Goal: Find specific page/section: Find specific page/section

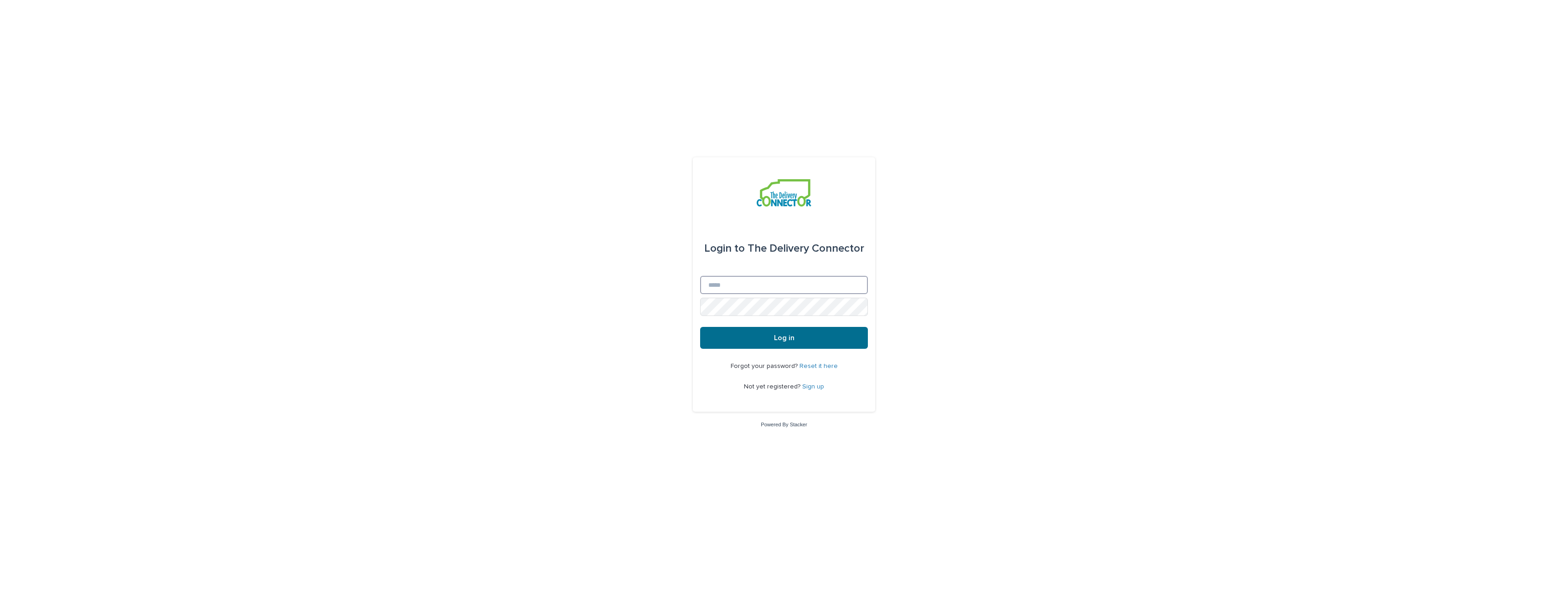
type input "**********"
click at [759, 344] on button "Log in" at bounding box center [784, 338] width 168 height 22
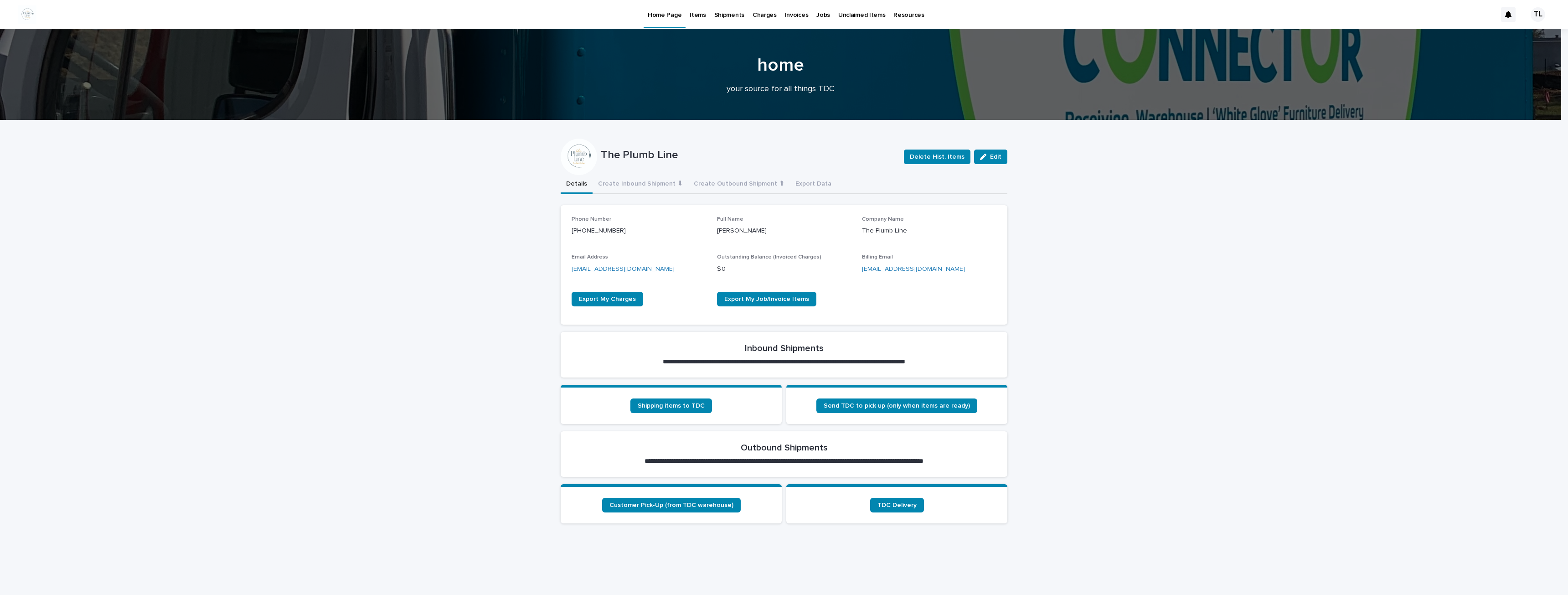
click at [696, 13] on p "Items" at bounding box center [698, 9] width 16 height 19
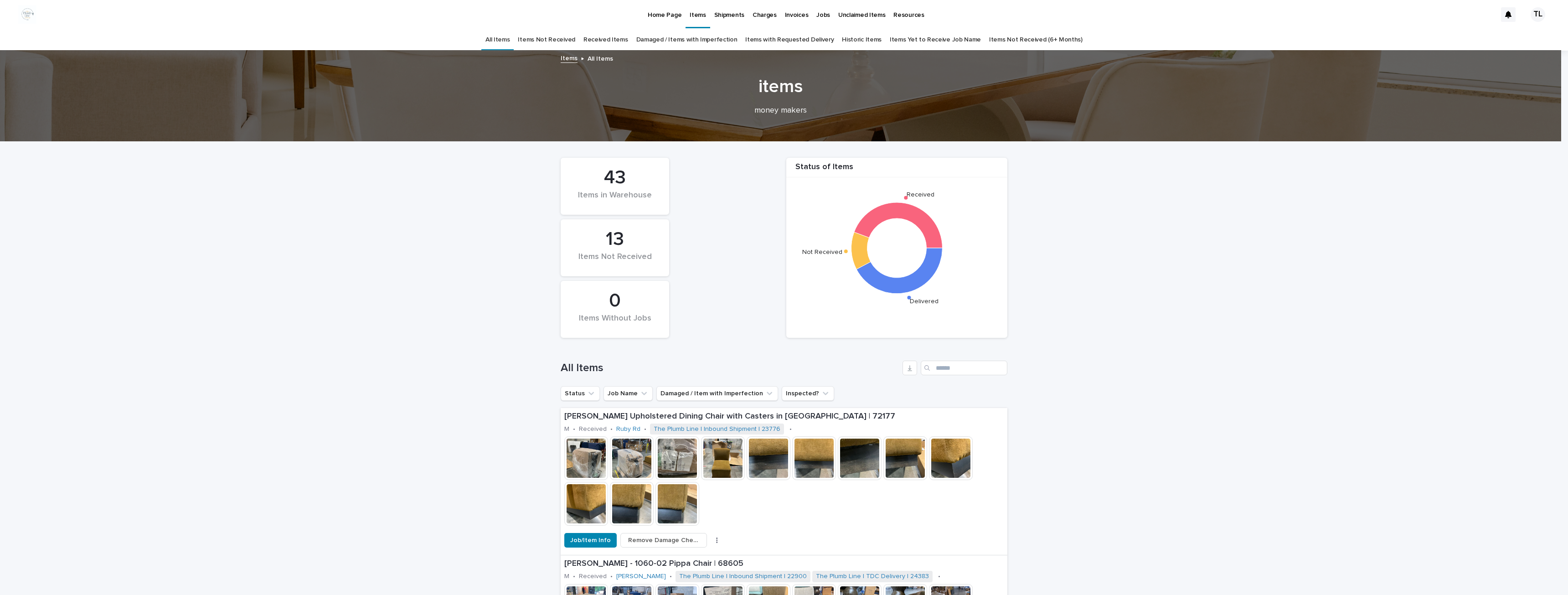
click at [923, 41] on link "Items Yet to Receive Job Name" at bounding box center [936, 40] width 91 height 21
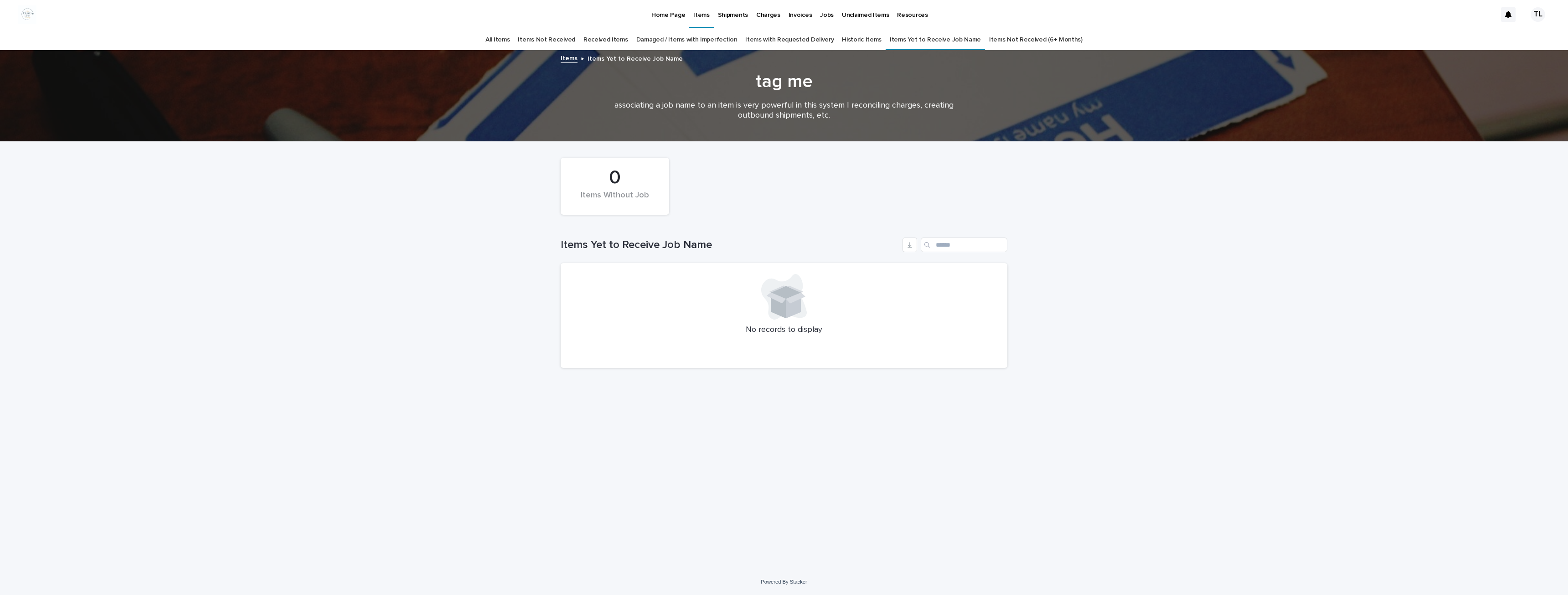
click at [822, 14] on p "Jobs" at bounding box center [827, 9] width 13 height 19
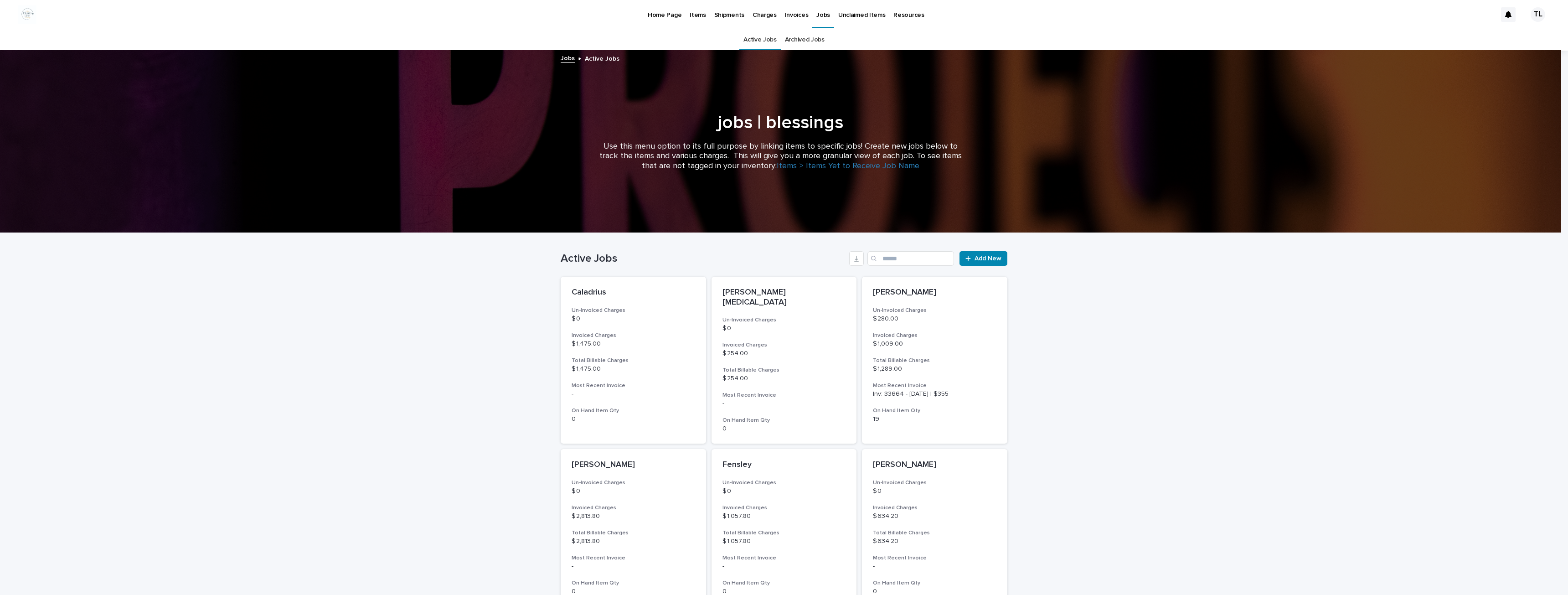
click at [653, 12] on p "Home Page" at bounding box center [664, 9] width 33 height 19
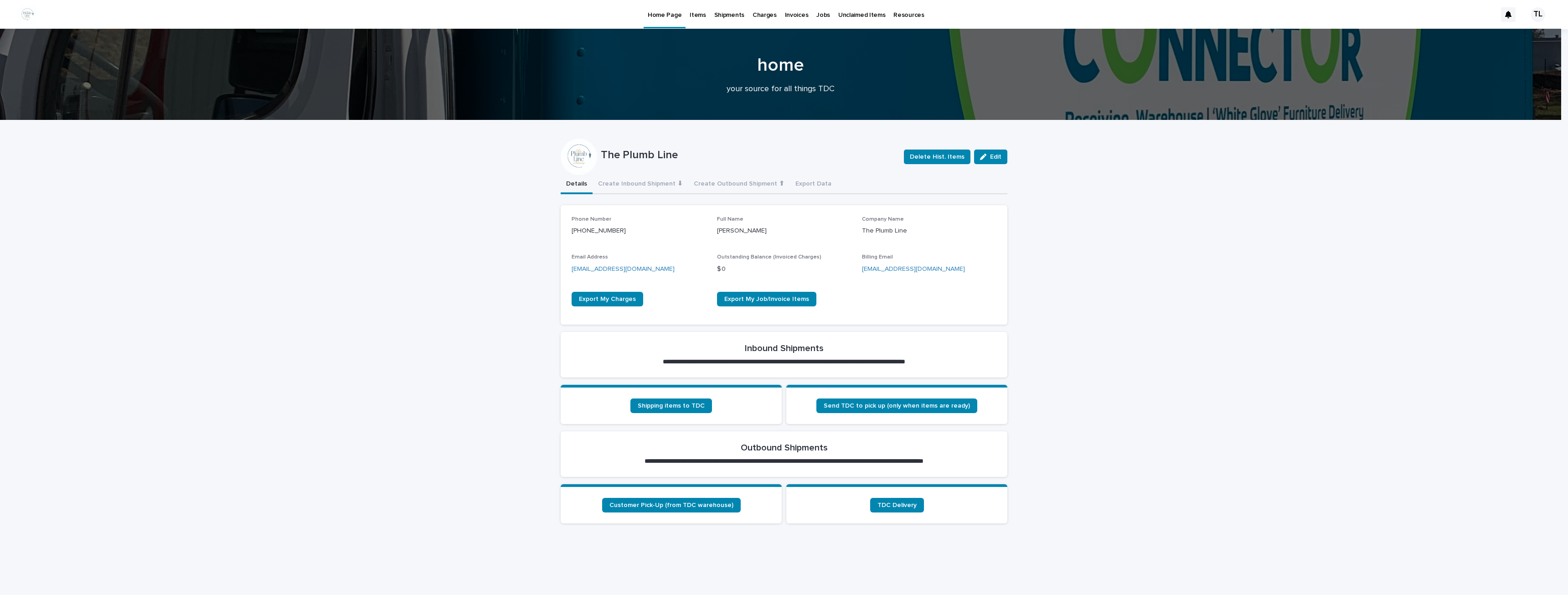
click at [701, 13] on p "Items" at bounding box center [698, 9] width 16 height 19
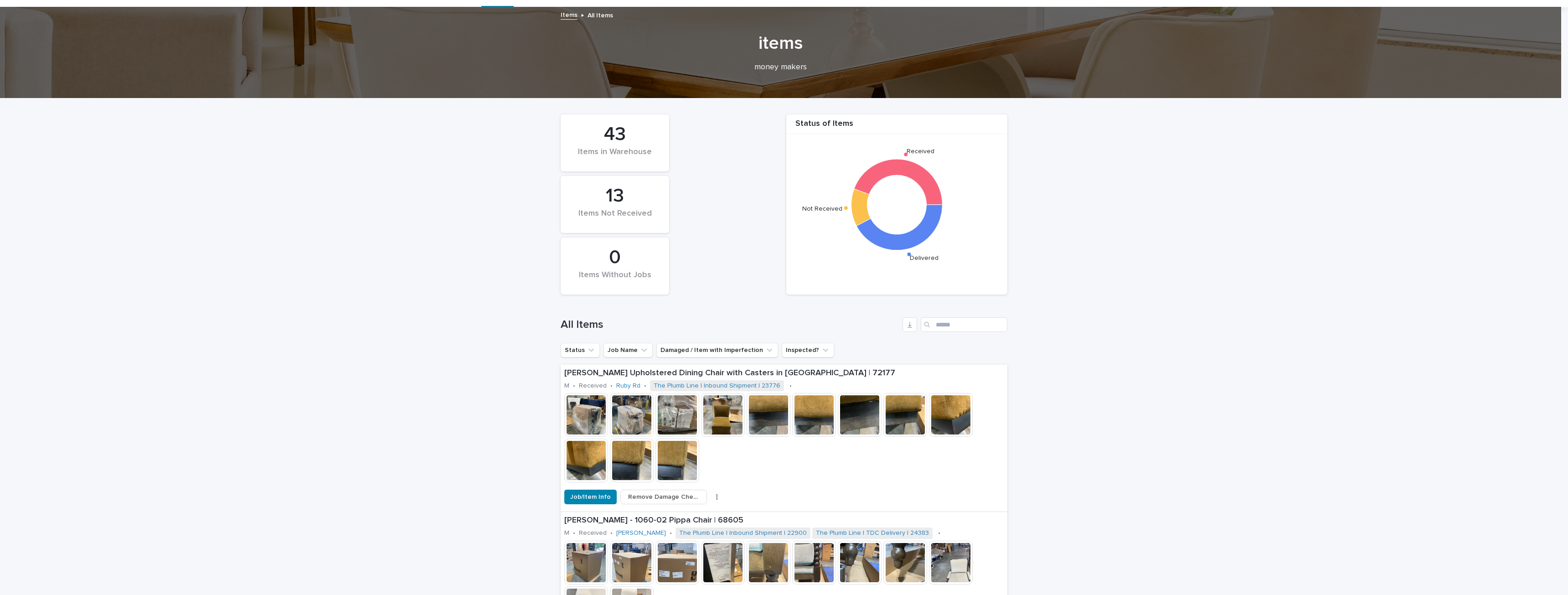
scroll to position [43, 0]
click at [640, 348] on icon "Job Name" at bounding box center [644, 350] width 9 height 9
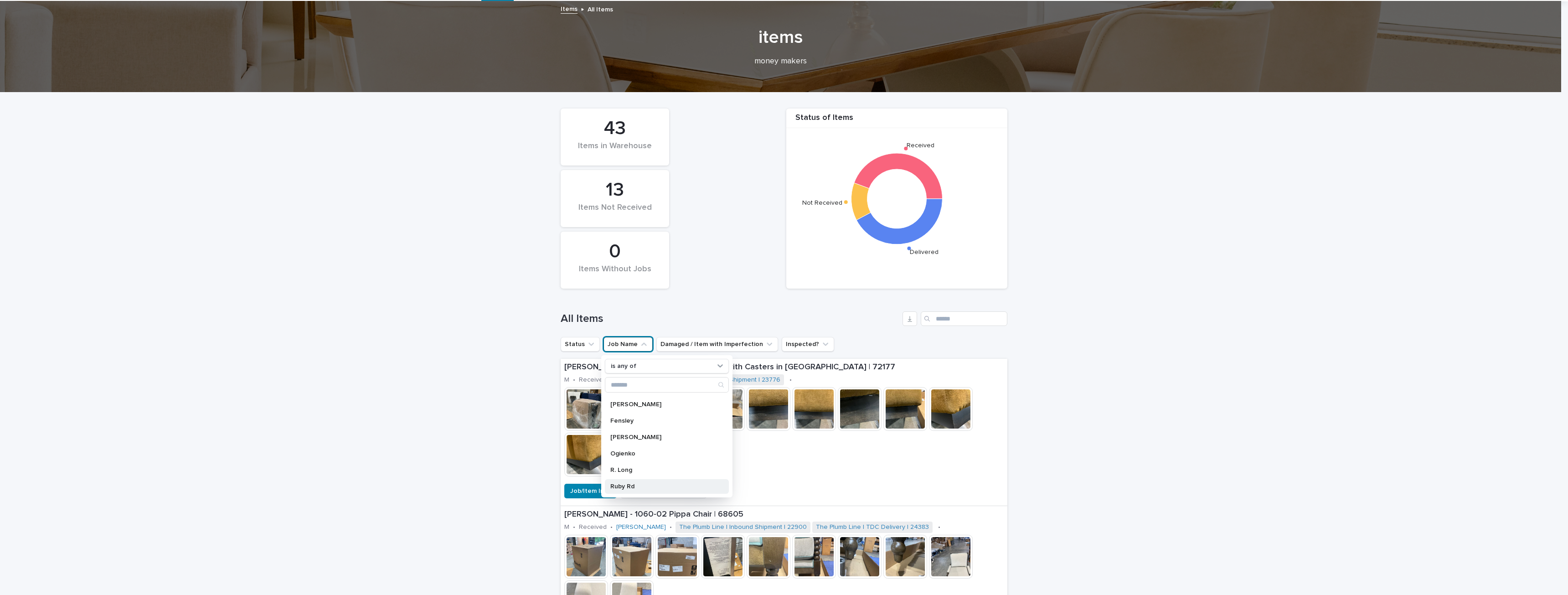
scroll to position [50, 0]
click at [617, 485] on p "Ruby Rd" at bounding box center [662, 486] width 104 height 6
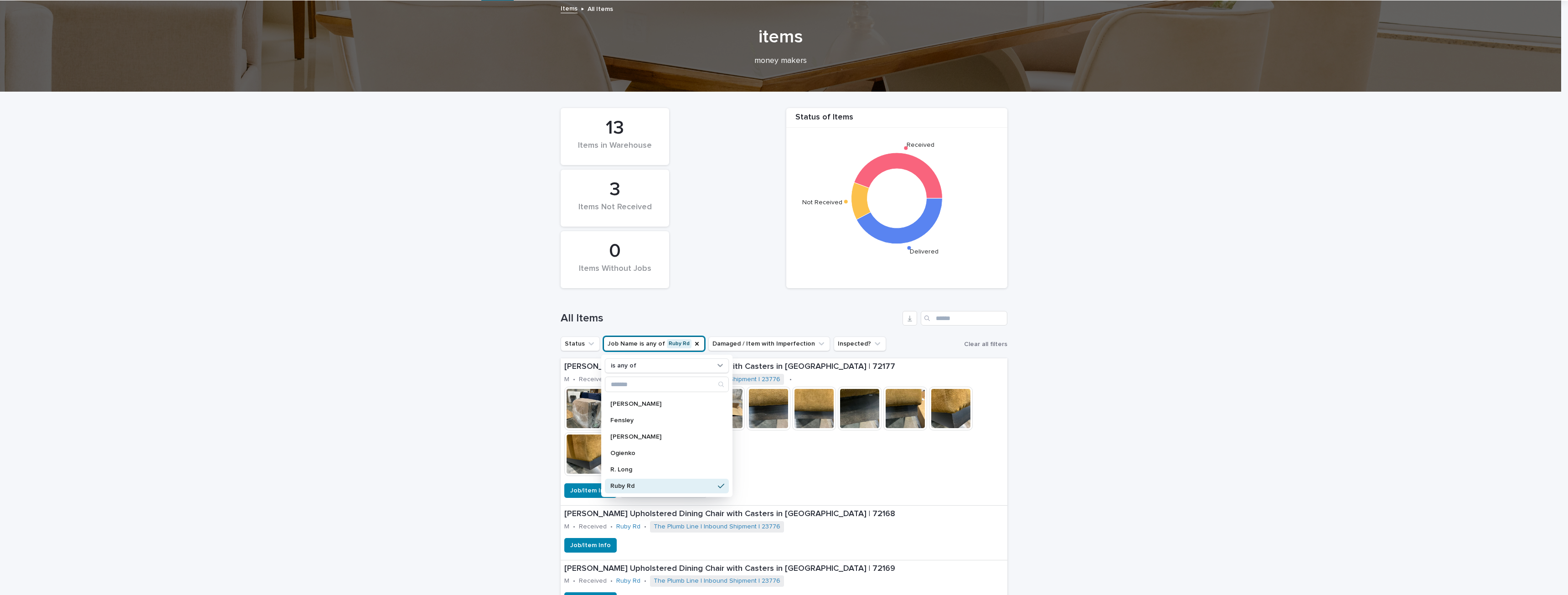
click at [713, 236] on div "Status of Items Received Not Received Delivered 13 Items in Warehouse 0 Items W…" at bounding box center [784, 198] width 456 height 189
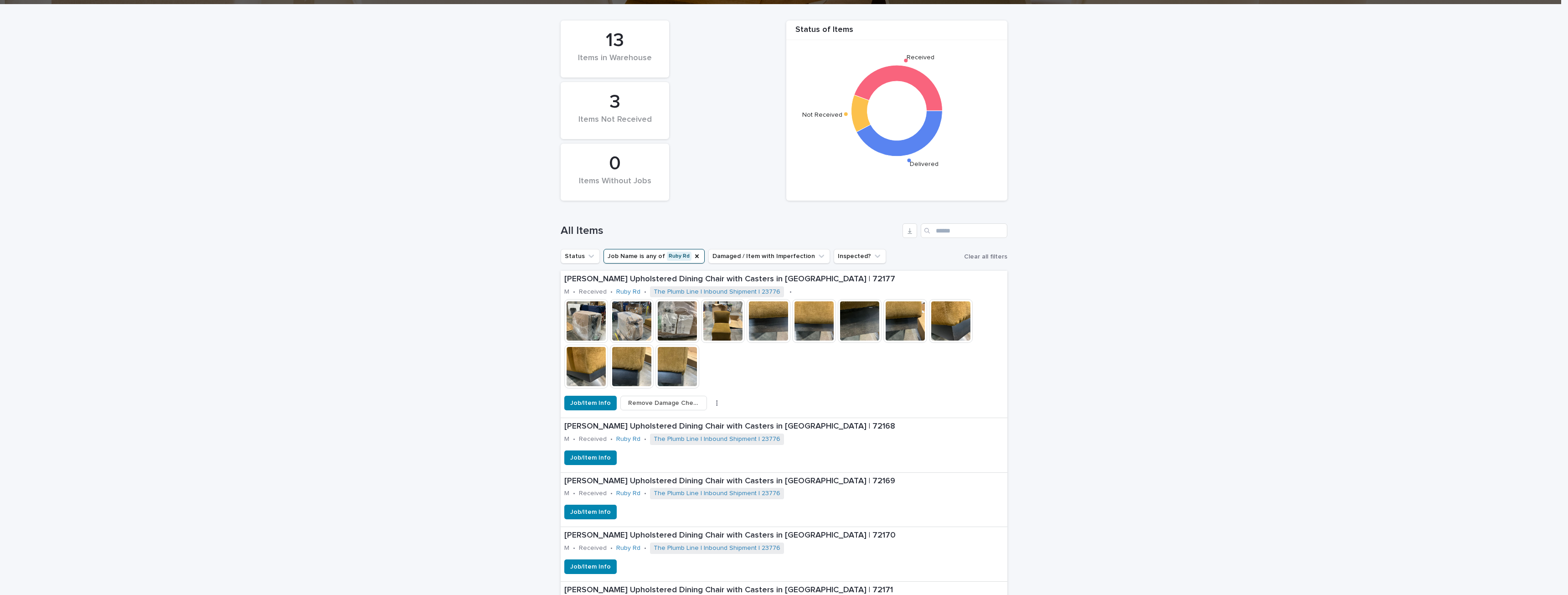
scroll to position [137, 0]
